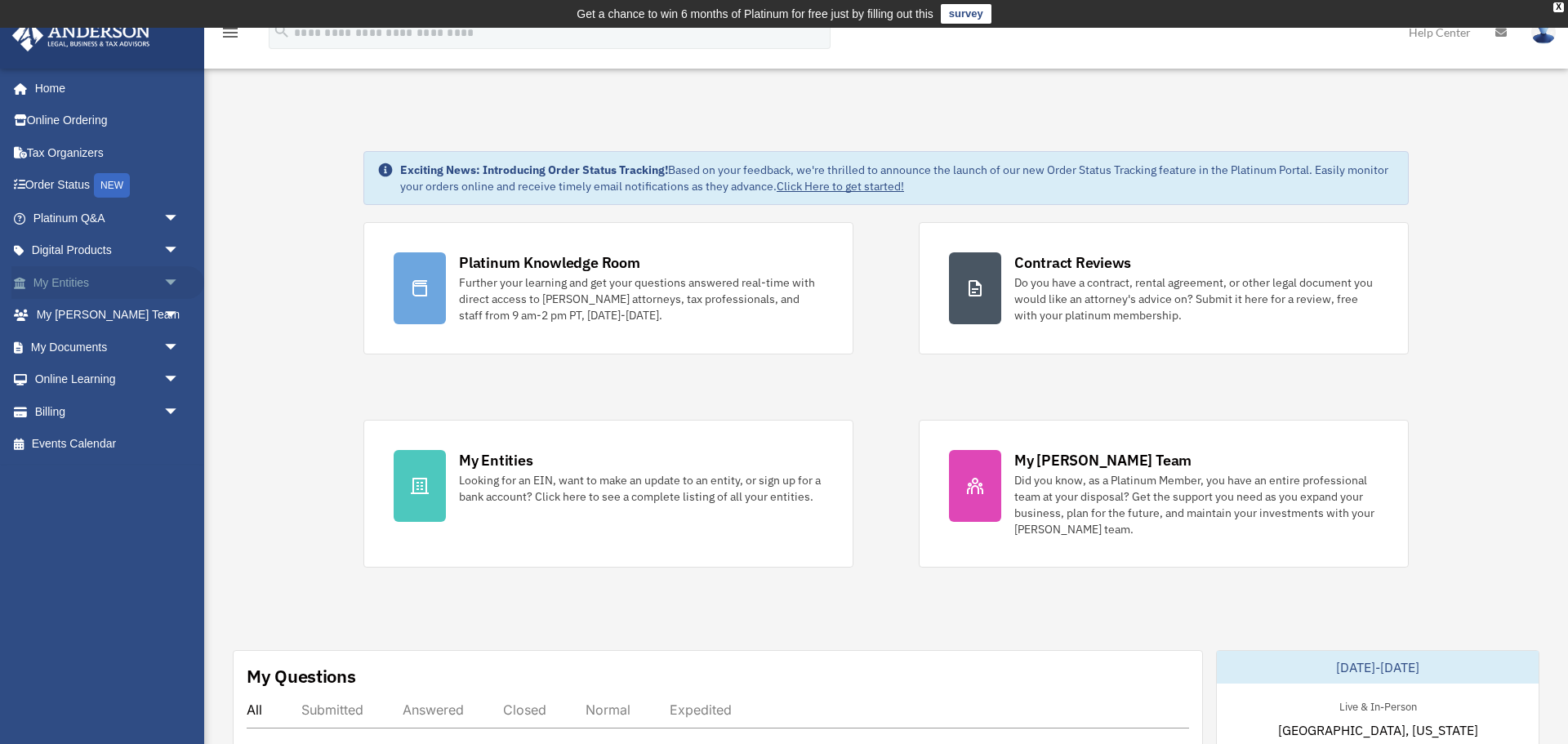
click at [175, 287] on span "arrow_drop_down" at bounding box center [179, 283] width 33 height 34
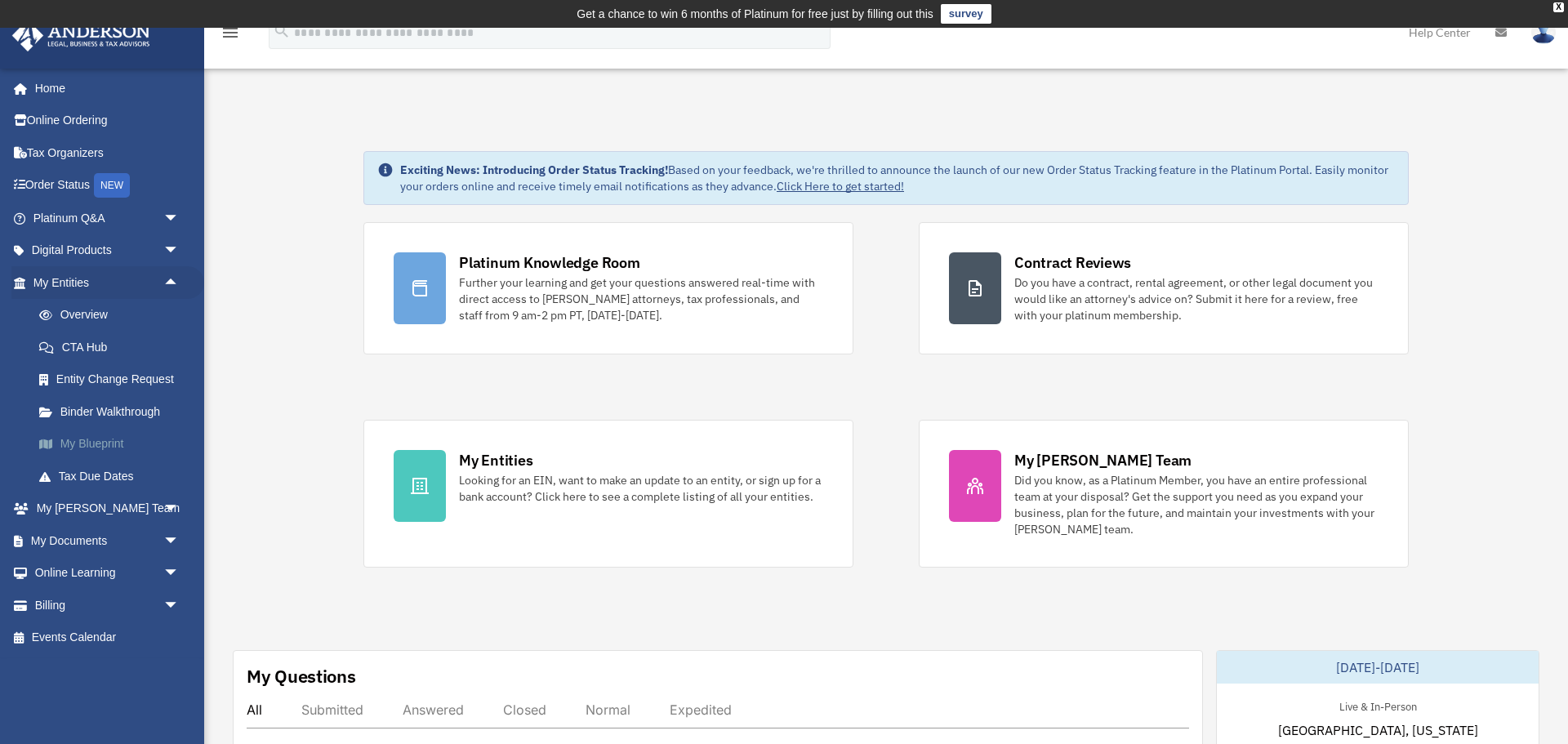
click at [123, 443] on link "My Blueprint" at bounding box center [114, 443] width 182 height 33
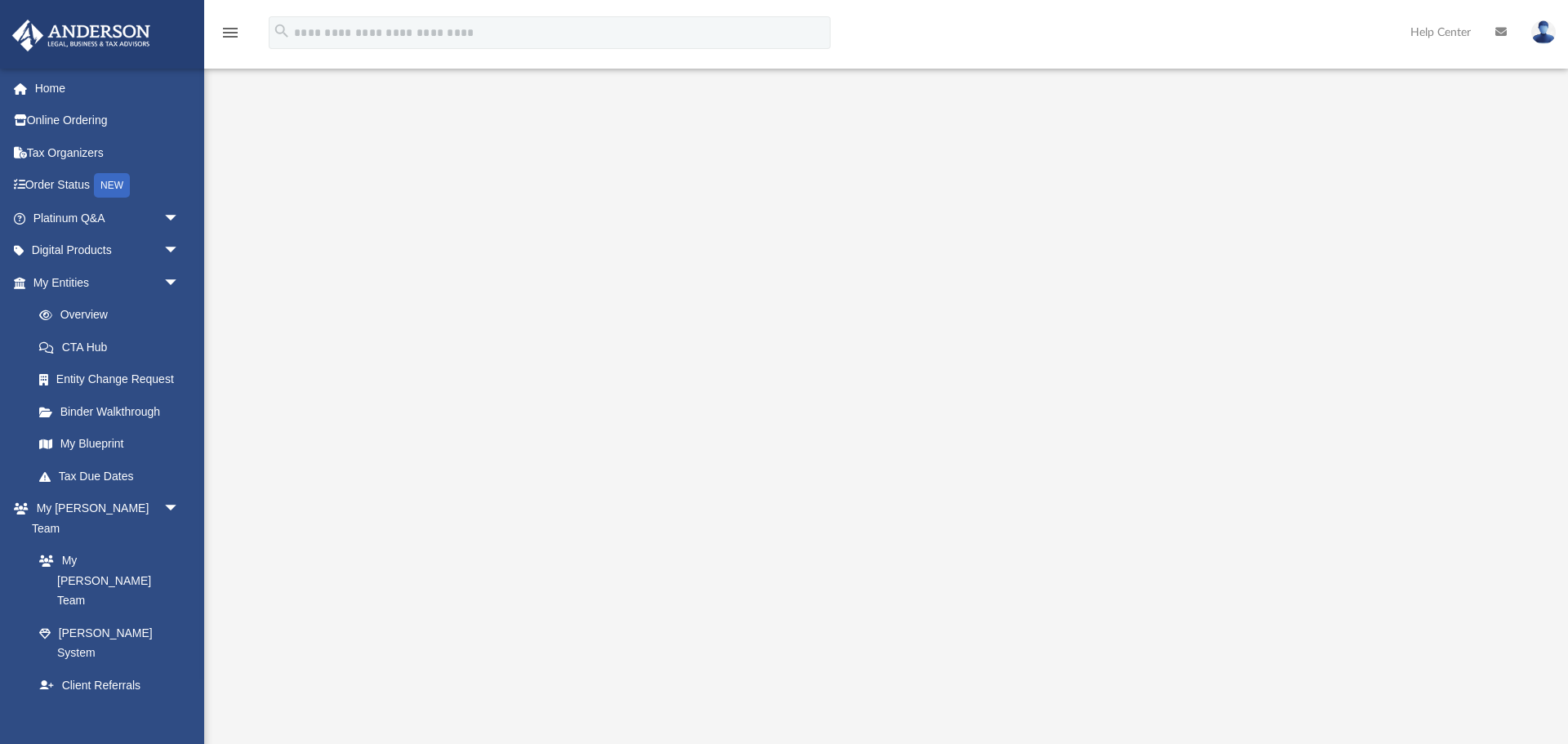
scroll to position [71, 0]
